Goal: Task Accomplishment & Management: Use online tool/utility

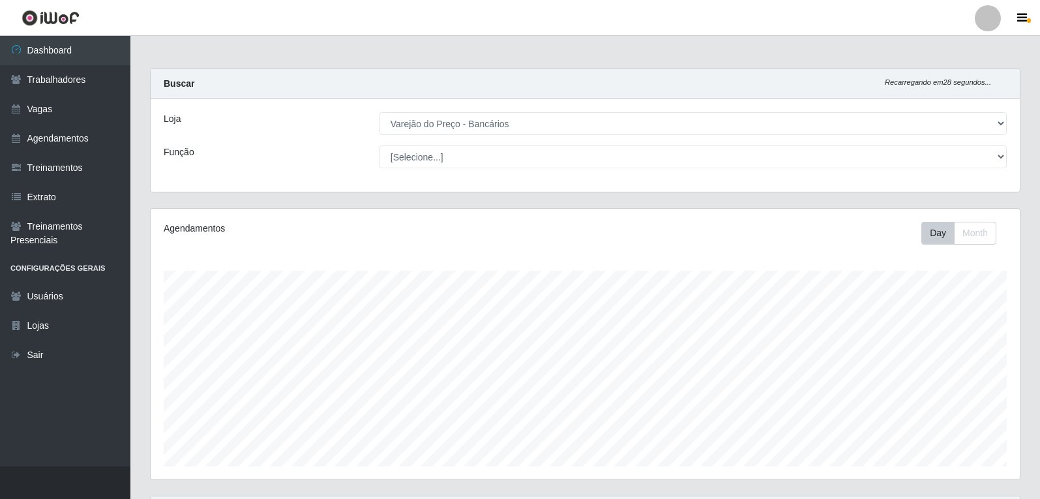
select select "157"
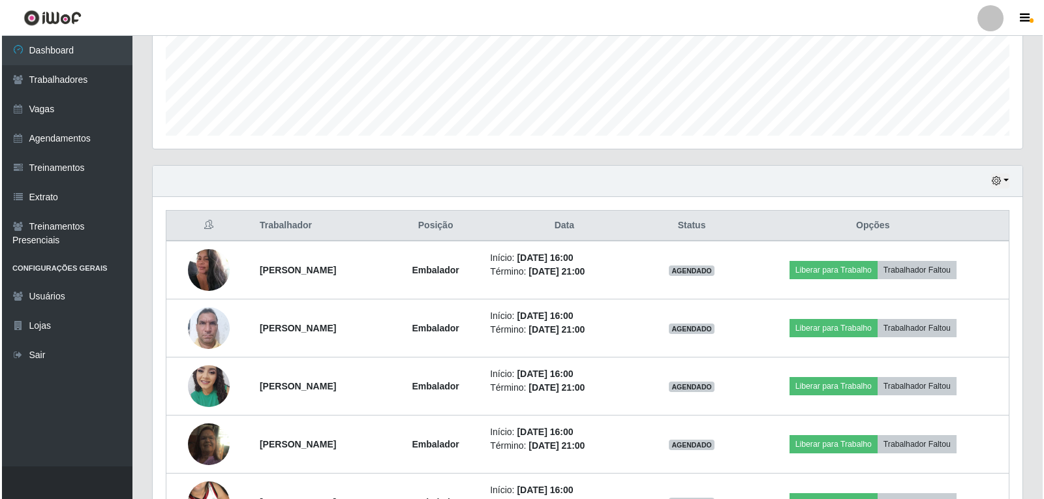
scroll to position [396, 0]
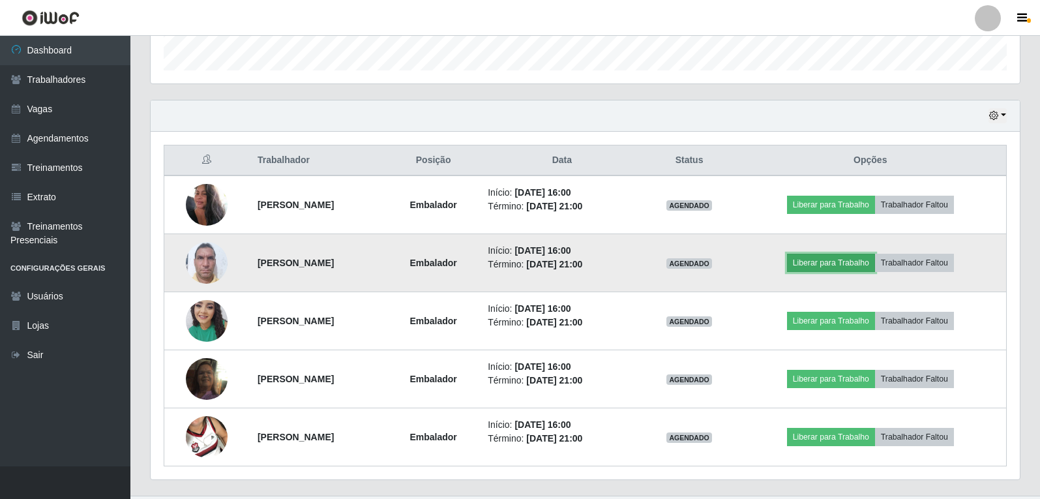
click at [822, 265] on button "Liberar para Trabalho" at bounding box center [831, 263] width 88 height 18
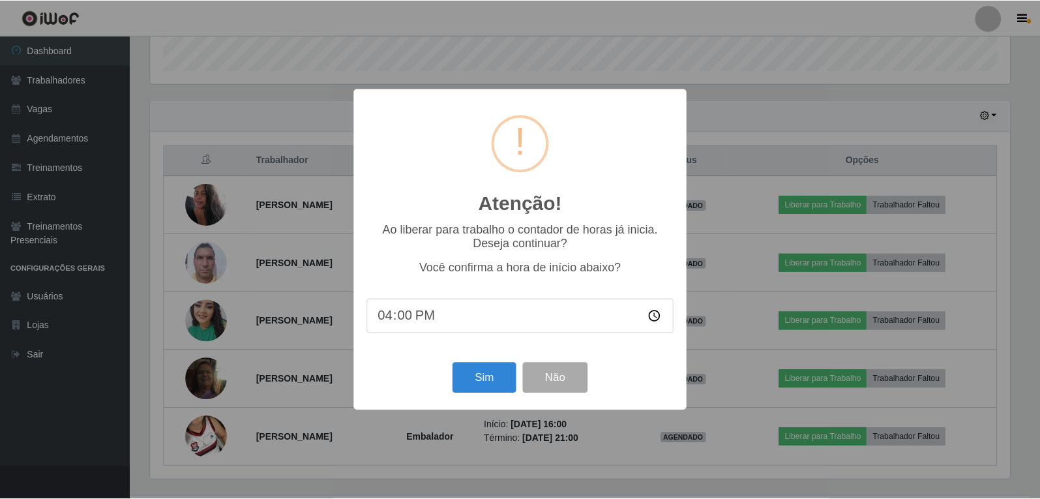
scroll to position [271, 863]
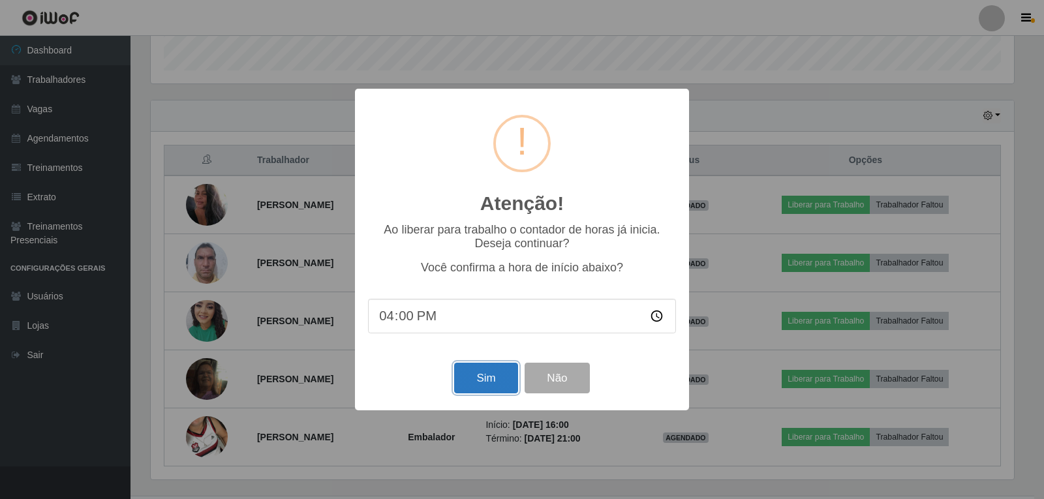
click at [494, 377] on button "Sim" at bounding box center [485, 378] width 63 height 31
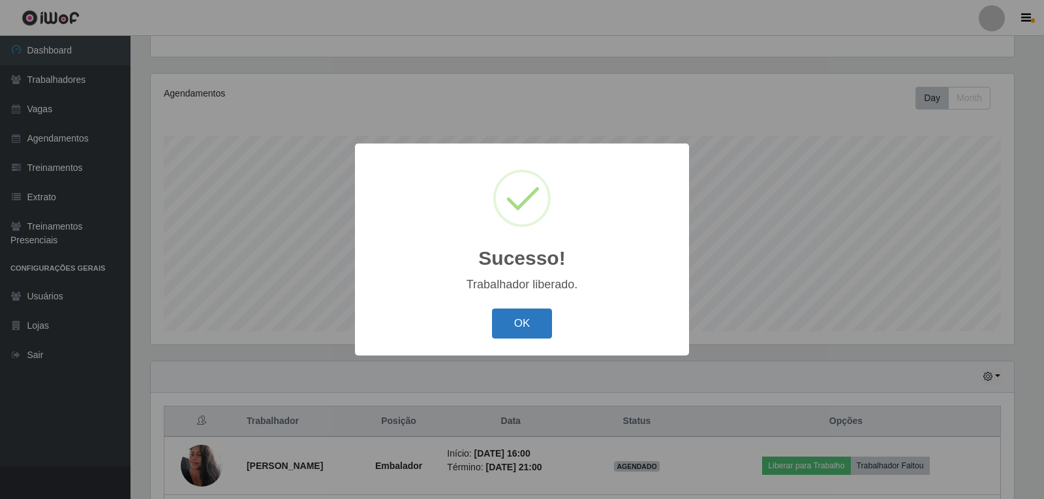
click at [528, 316] on button "OK" at bounding box center [522, 323] width 61 height 31
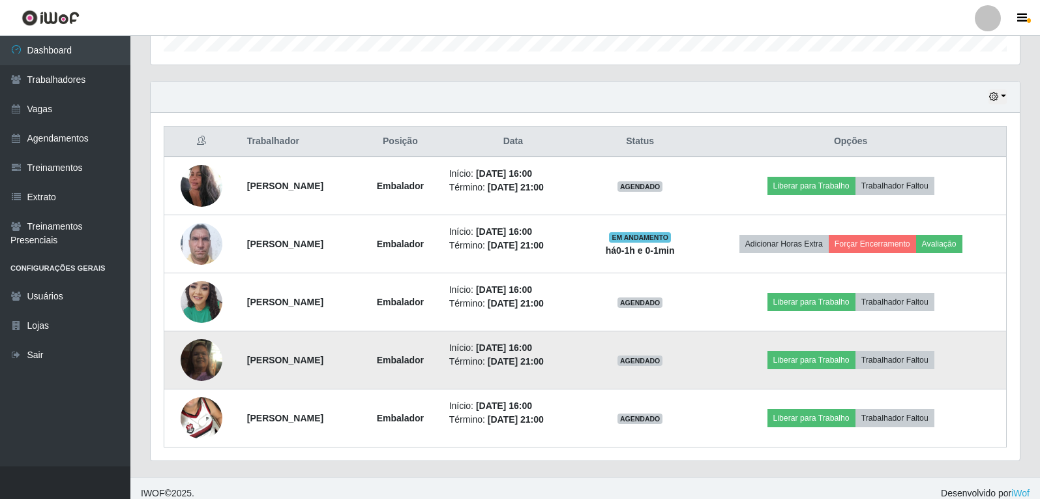
scroll to position [425, 0]
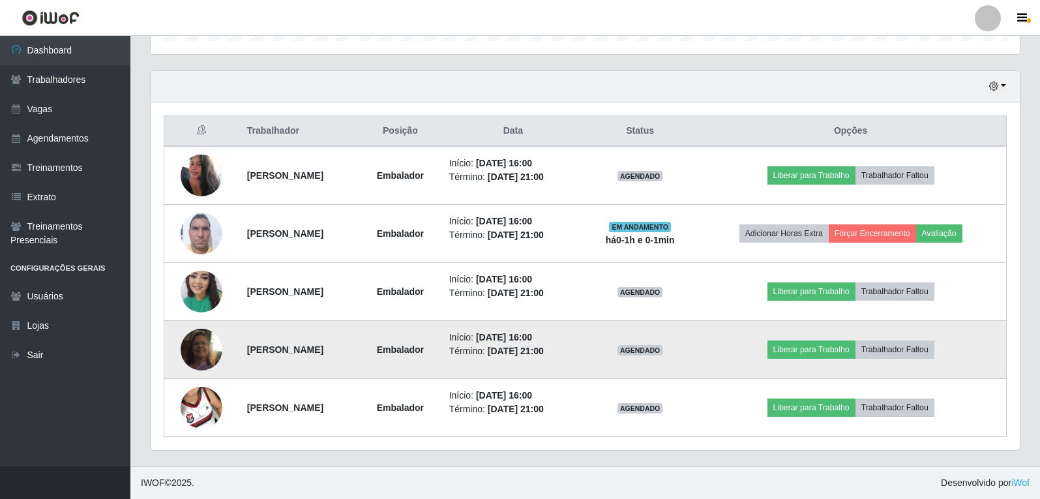
click at [198, 347] on img at bounding box center [202, 349] width 42 height 74
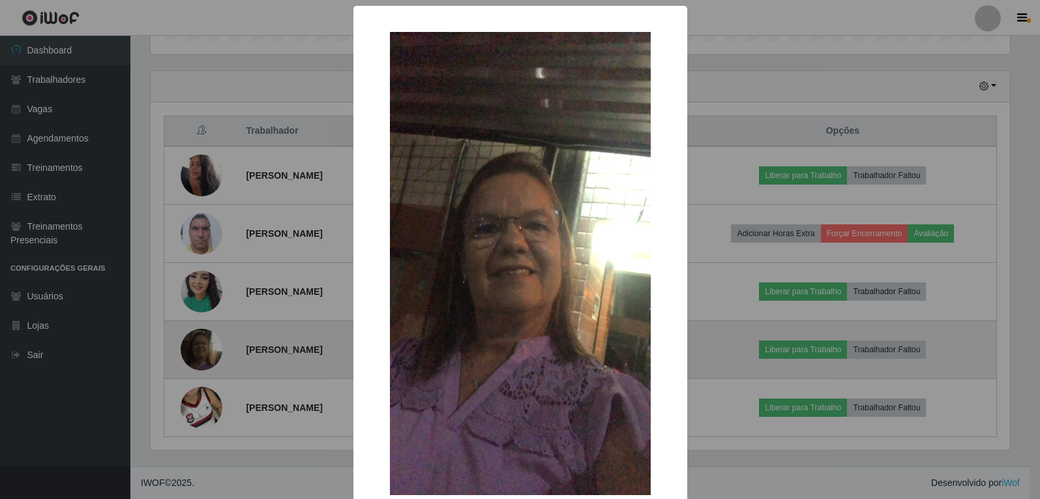
scroll to position [271, 863]
click at [198, 347] on div "× OK Cancel" at bounding box center [522, 249] width 1044 height 499
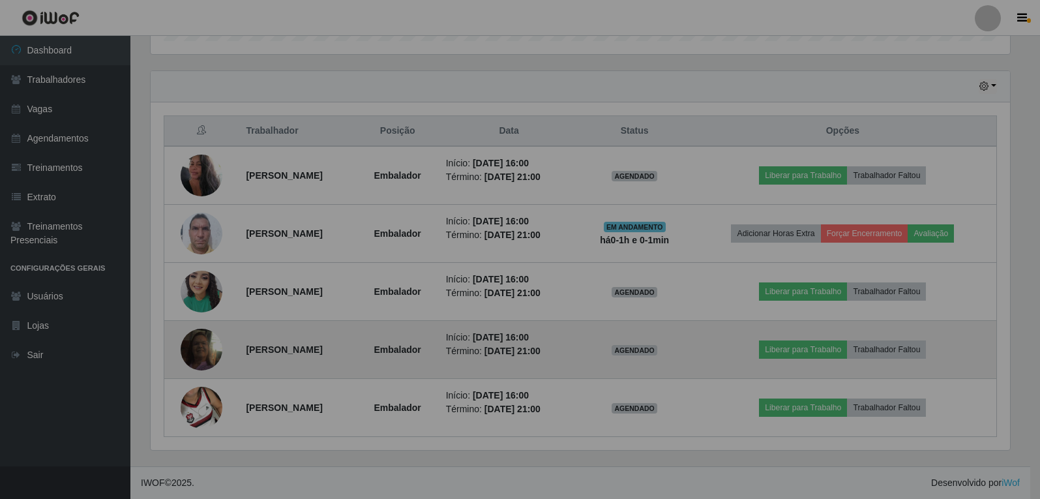
scroll to position [271, 869]
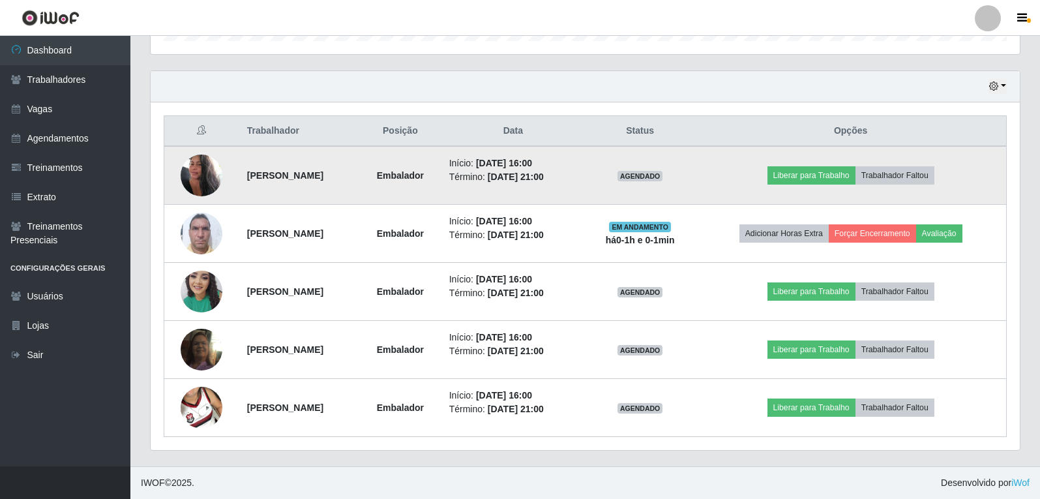
click at [203, 179] on img at bounding box center [202, 175] width 42 height 55
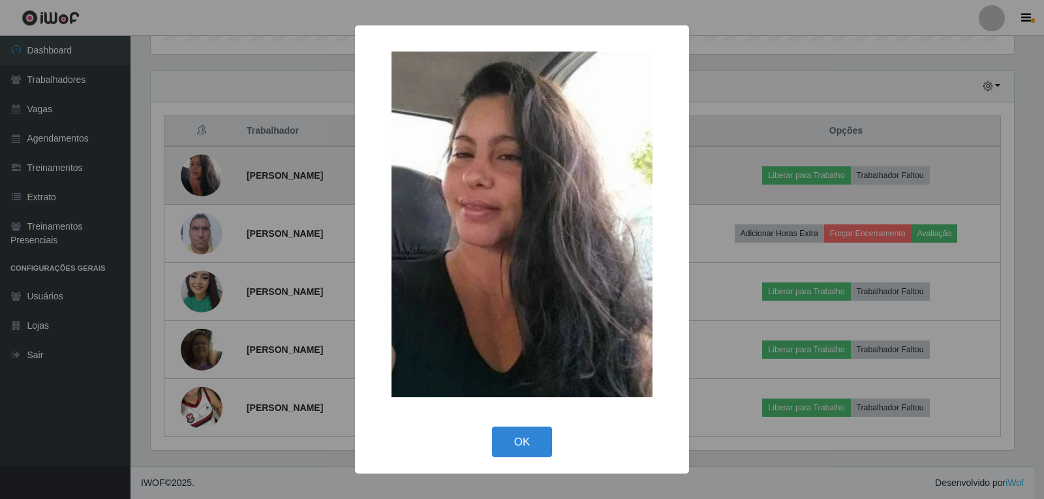
click at [203, 179] on div "× OK Cancel" at bounding box center [522, 249] width 1044 height 499
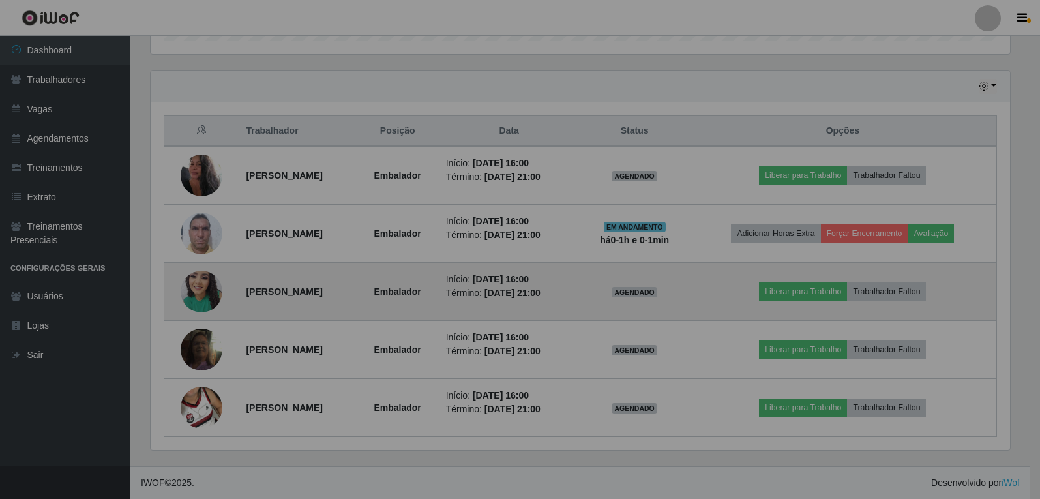
scroll to position [271, 869]
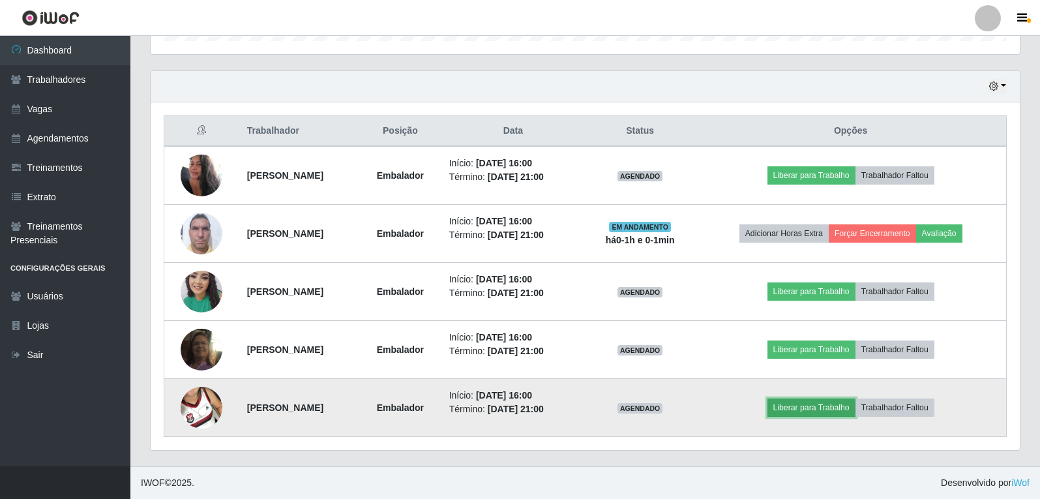
click at [811, 412] on button "Liberar para Trabalho" at bounding box center [812, 407] width 88 height 18
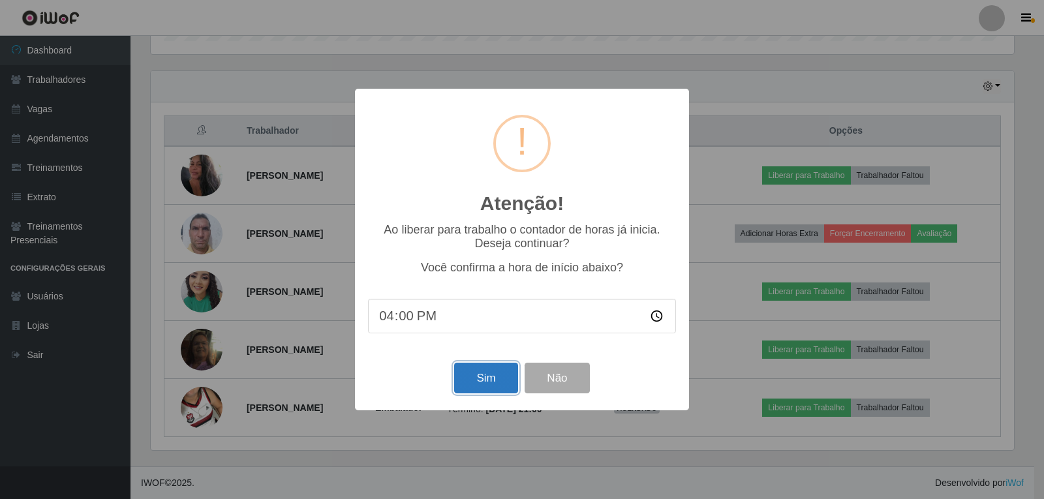
click at [474, 381] on button "Sim" at bounding box center [485, 378] width 63 height 31
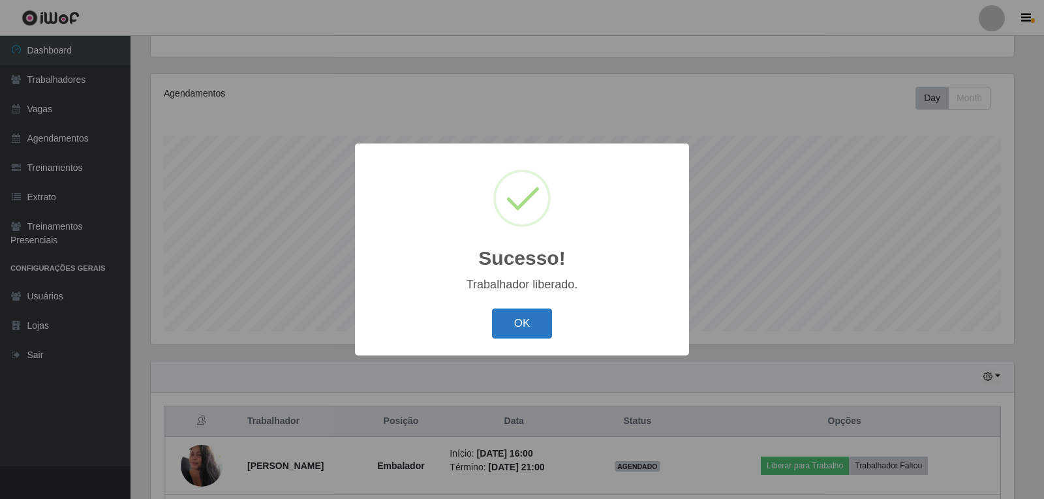
click at [534, 314] on button "OK" at bounding box center [522, 323] width 61 height 31
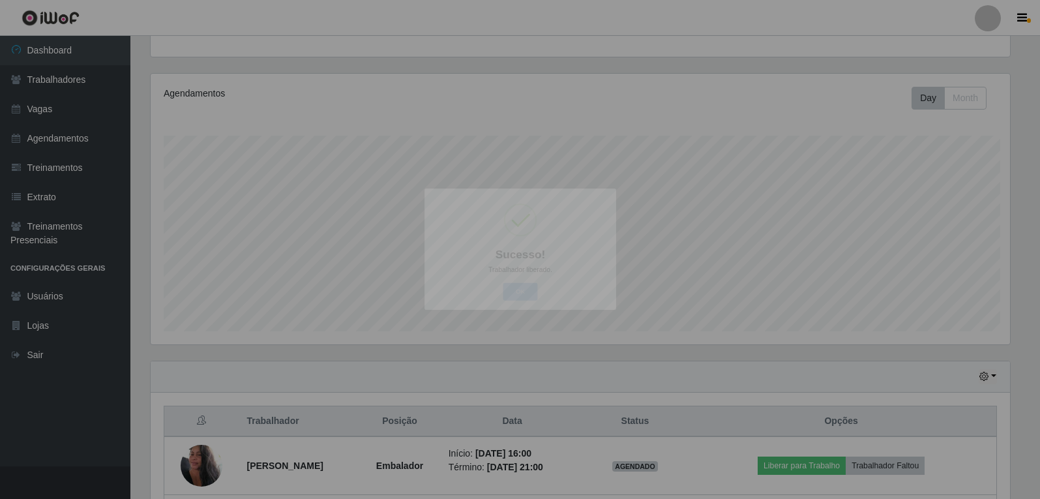
scroll to position [0, 0]
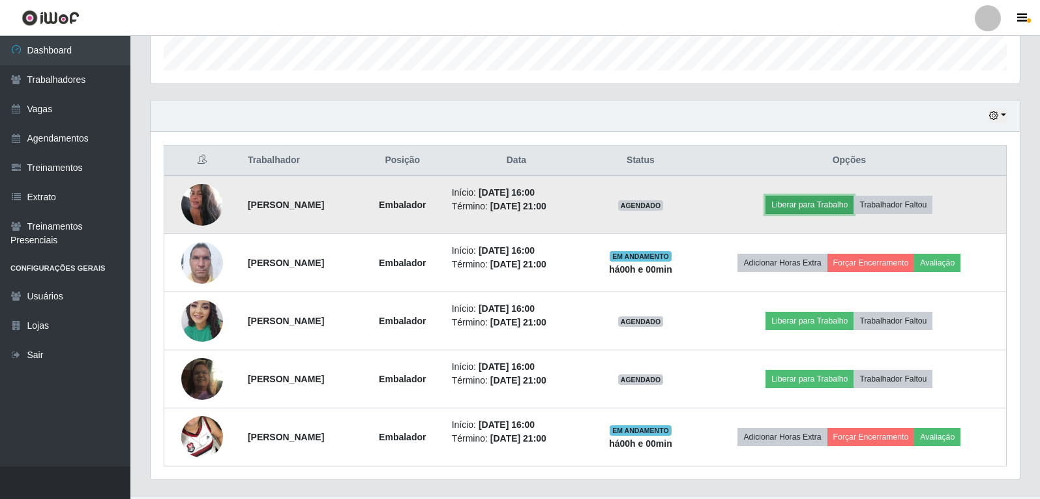
click at [812, 205] on button "Liberar para Trabalho" at bounding box center [810, 205] width 88 height 18
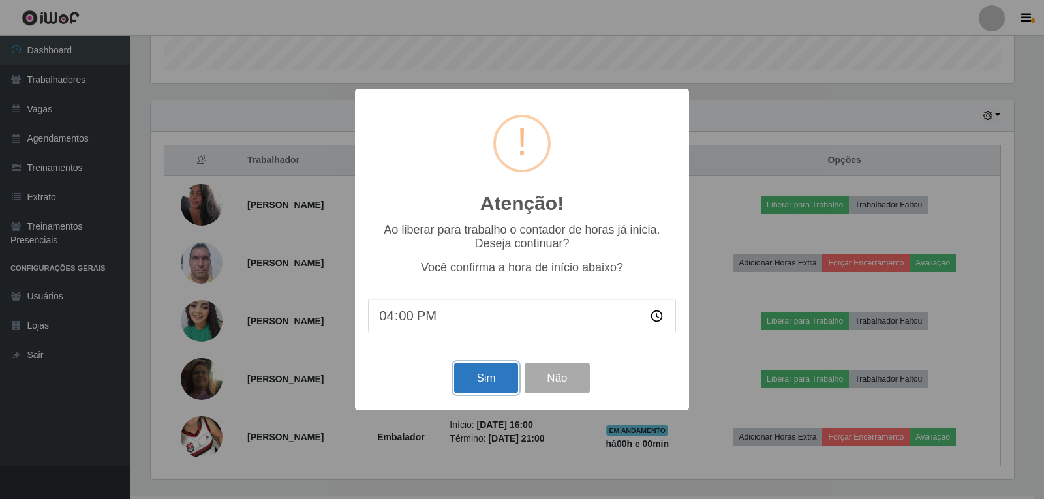
click at [484, 382] on button "Sim" at bounding box center [485, 378] width 63 height 31
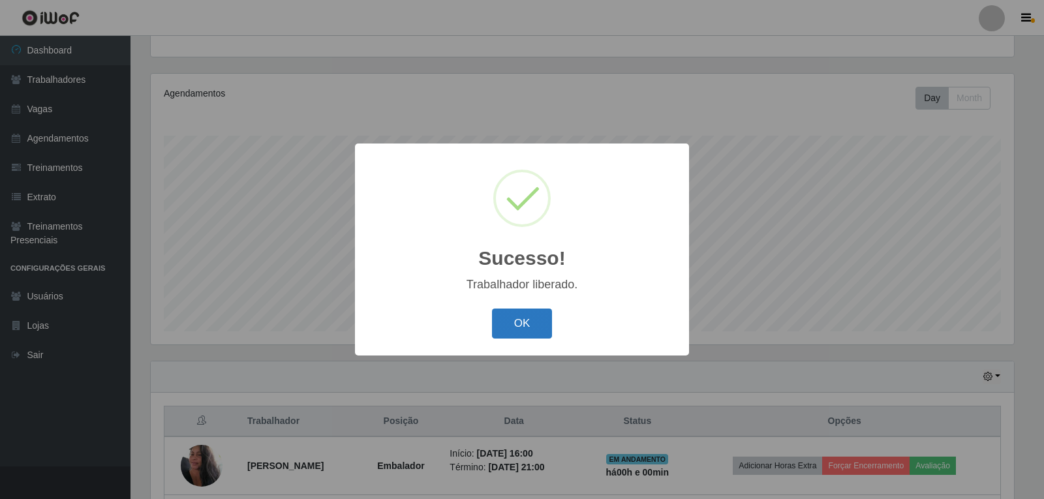
click at [526, 318] on button "OK" at bounding box center [522, 323] width 61 height 31
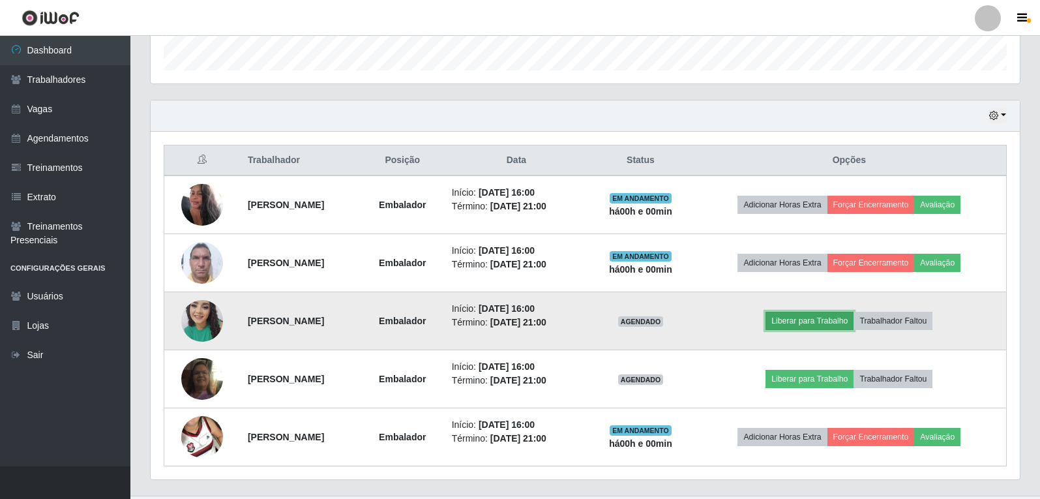
click at [809, 315] on button "Liberar para Trabalho" at bounding box center [810, 321] width 88 height 18
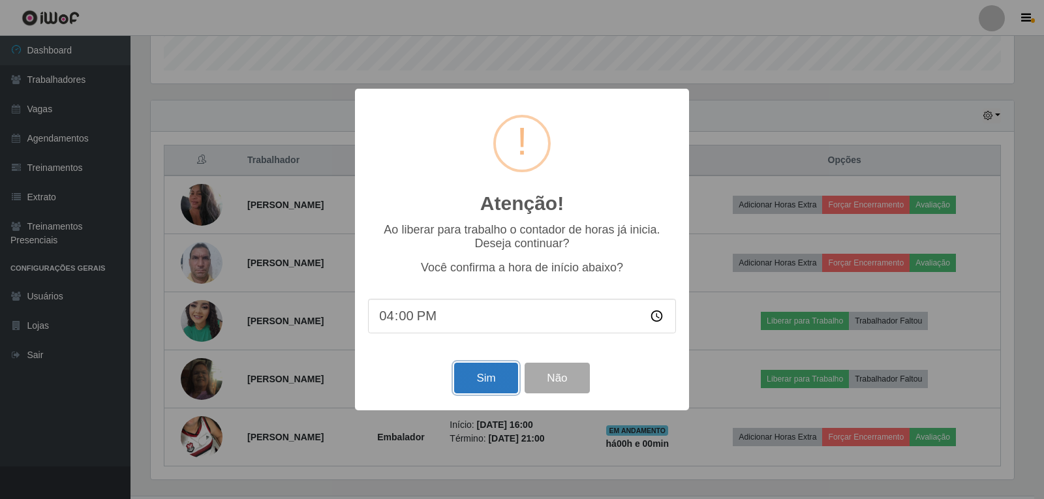
click at [488, 382] on button "Sim" at bounding box center [485, 378] width 63 height 31
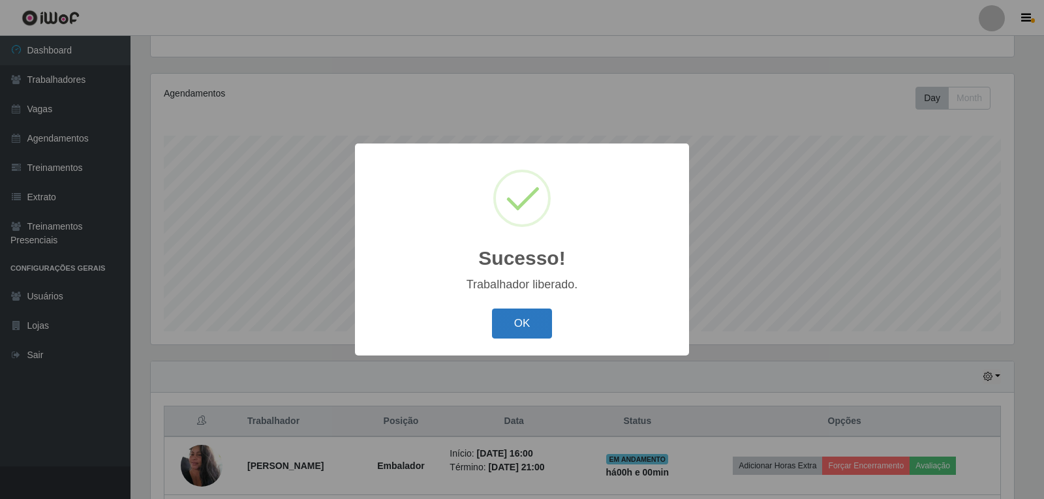
click at [513, 314] on button "OK" at bounding box center [522, 323] width 61 height 31
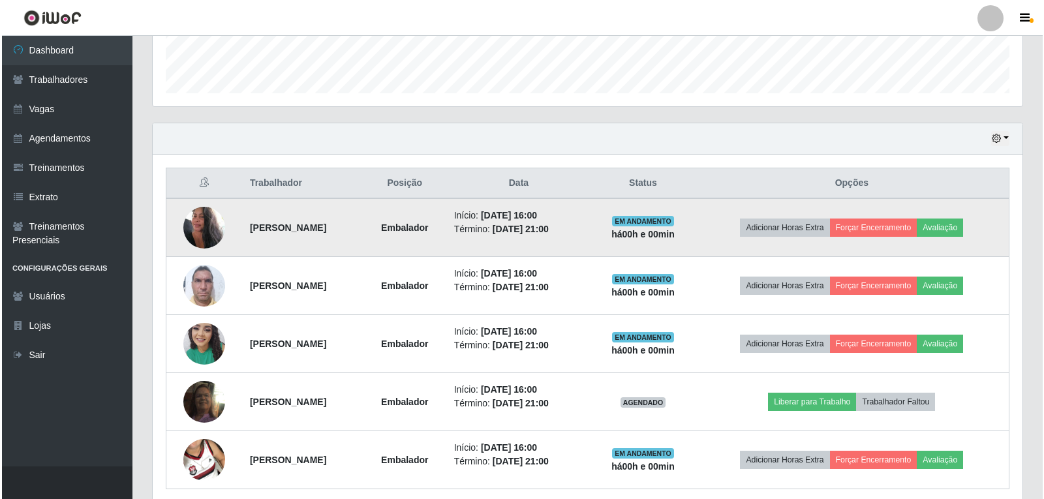
scroll to position [396, 0]
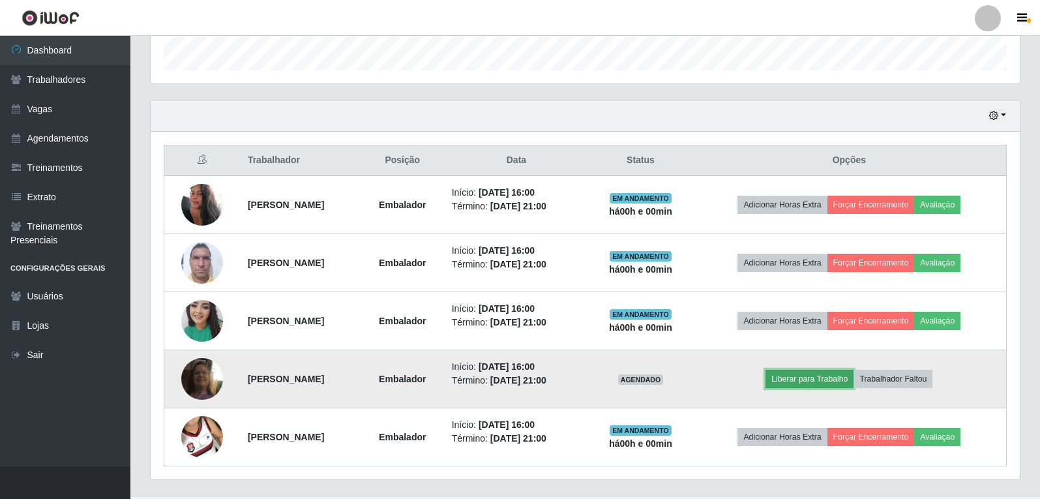
click at [796, 378] on button "Liberar para Trabalho" at bounding box center [810, 379] width 88 height 18
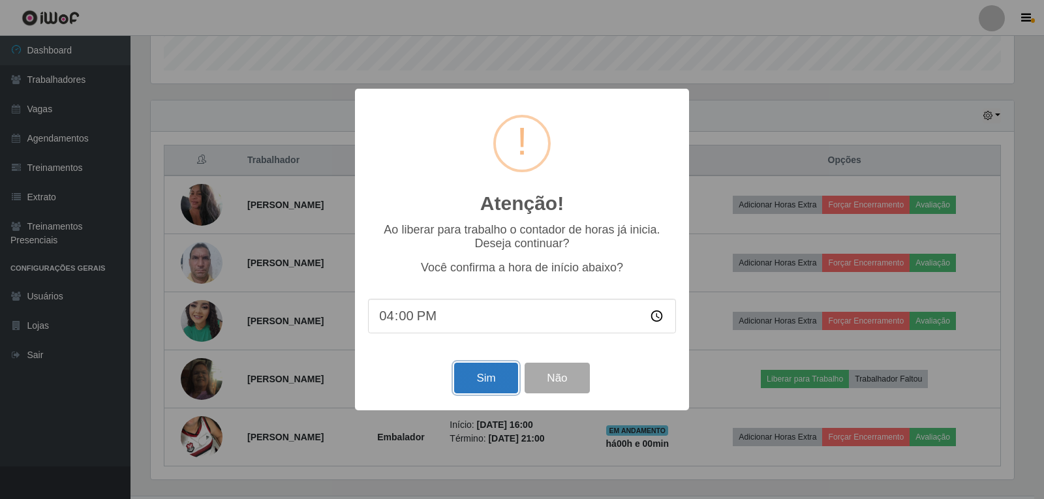
click at [480, 368] on button "Sim" at bounding box center [485, 378] width 63 height 31
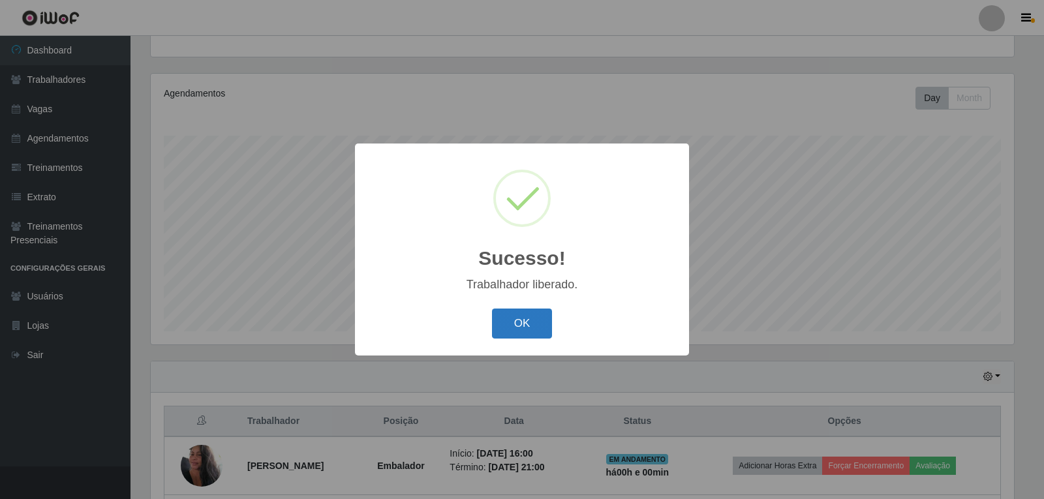
drag, startPoint x: 522, startPoint y: 315, endPoint x: 479, endPoint y: 327, distance: 45.2
click at [524, 307] on div "OK Cancel" at bounding box center [522, 323] width 308 height 37
click at [492, 308] on button "OK" at bounding box center [522, 323] width 61 height 31
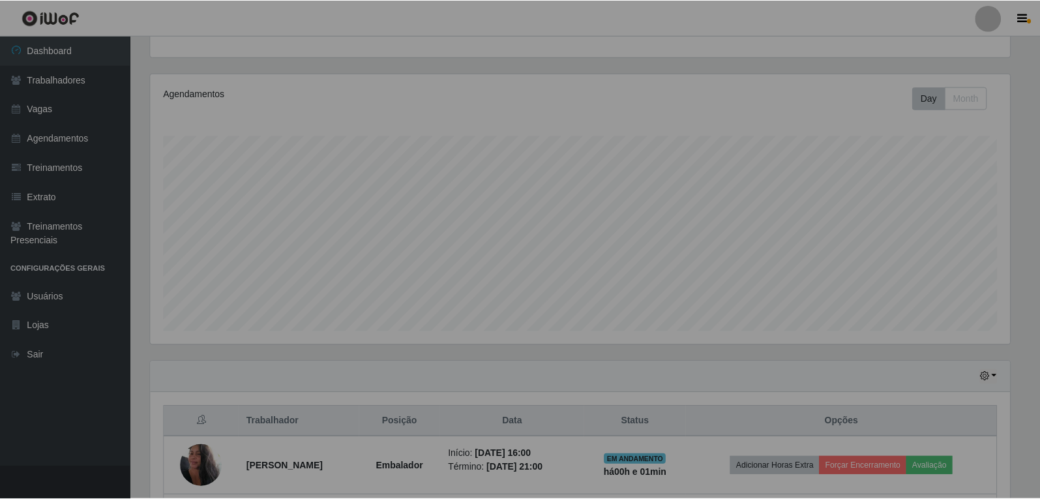
scroll to position [271, 869]
